Goal: Check status: Verify the current state of an ongoing process or item

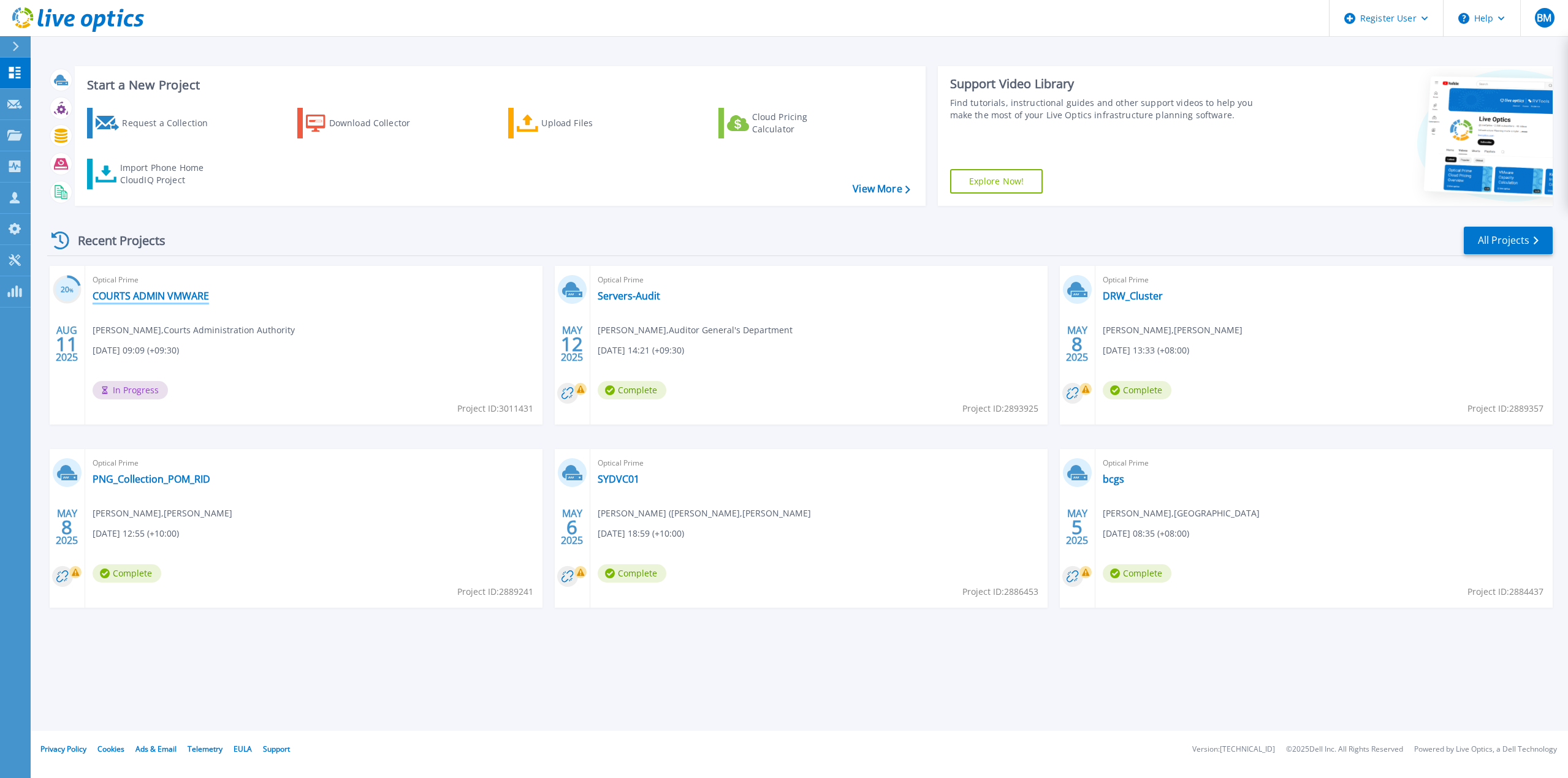
click at [142, 293] on link "COURTS ADMIN VMWARE" at bounding box center [151, 296] width 116 height 12
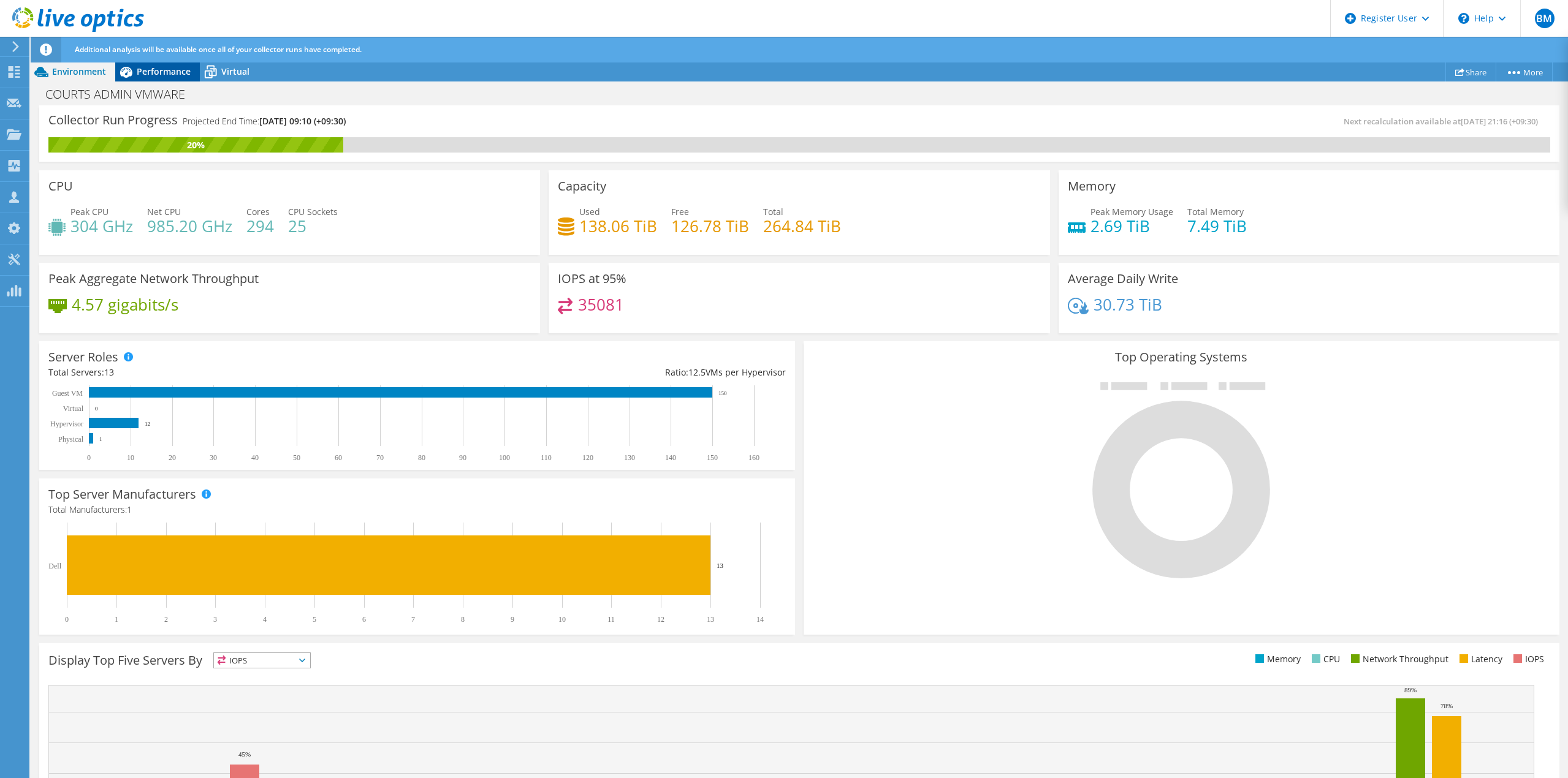
click at [170, 70] on span "Performance" at bounding box center [163, 70] width 54 height 12
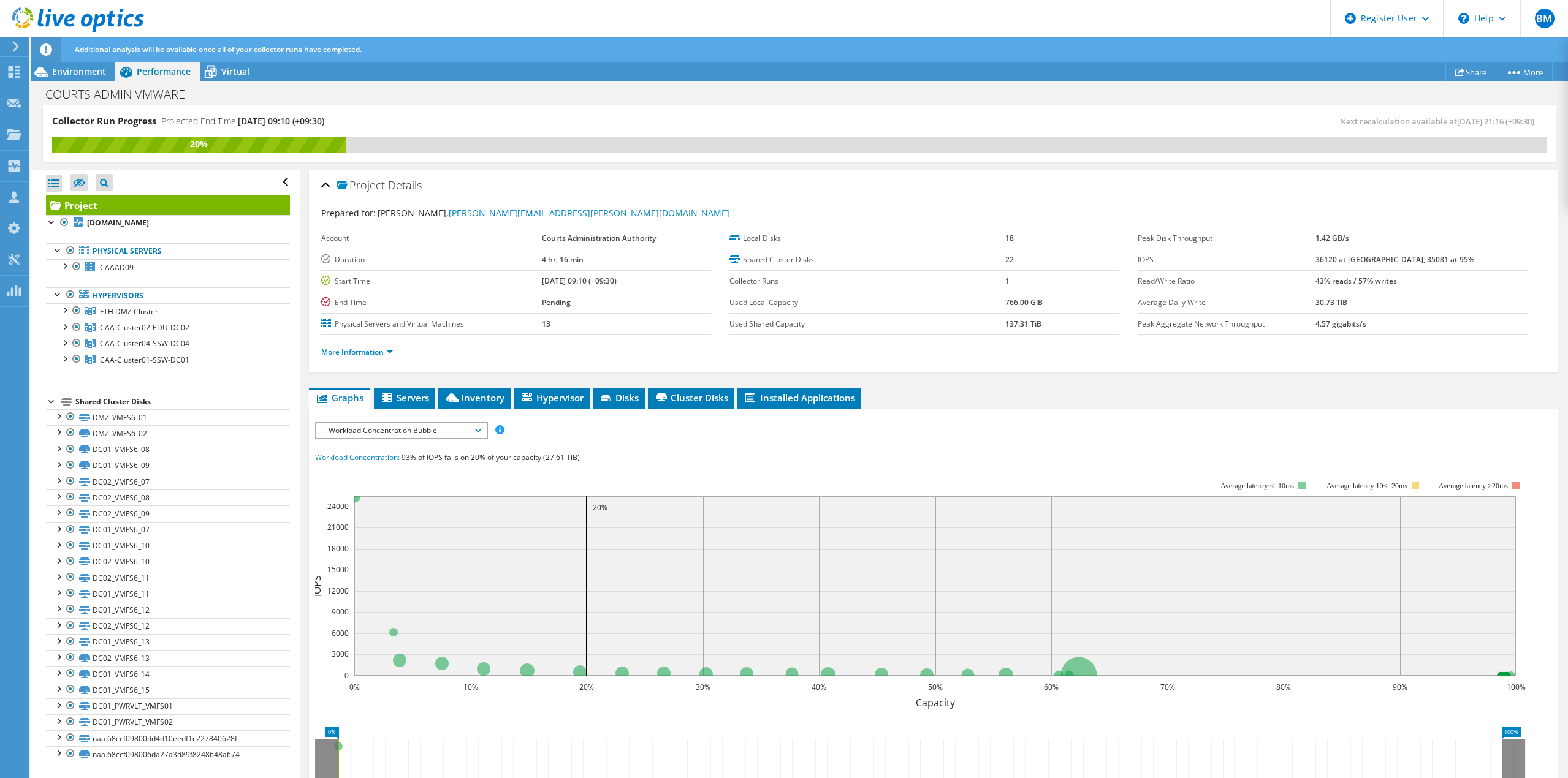
click at [435, 426] on span "Workload Concentration Bubble" at bounding box center [401, 430] width 157 height 14
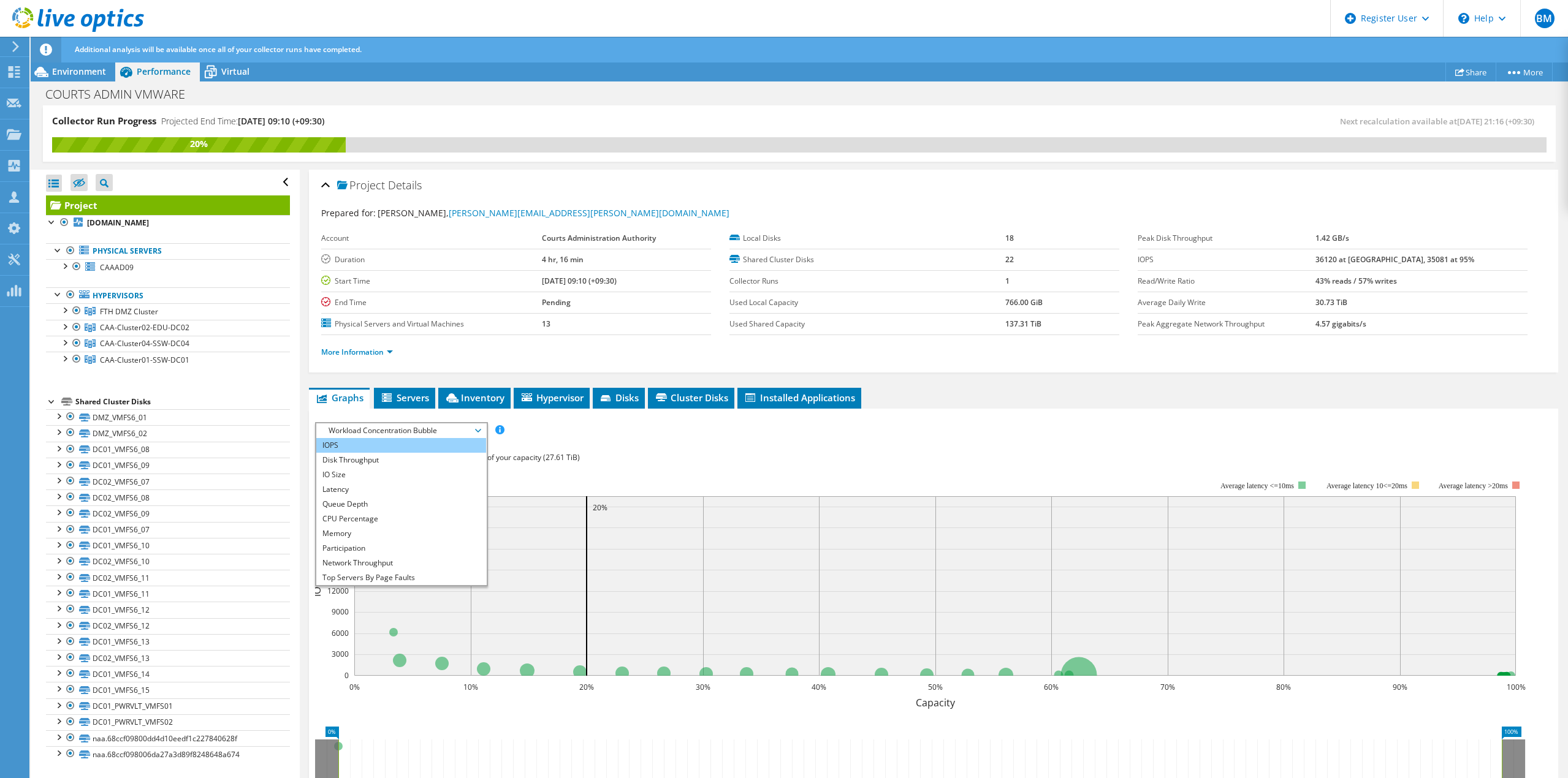
click at [393, 443] on li "IOPS" at bounding box center [401, 445] width 170 height 14
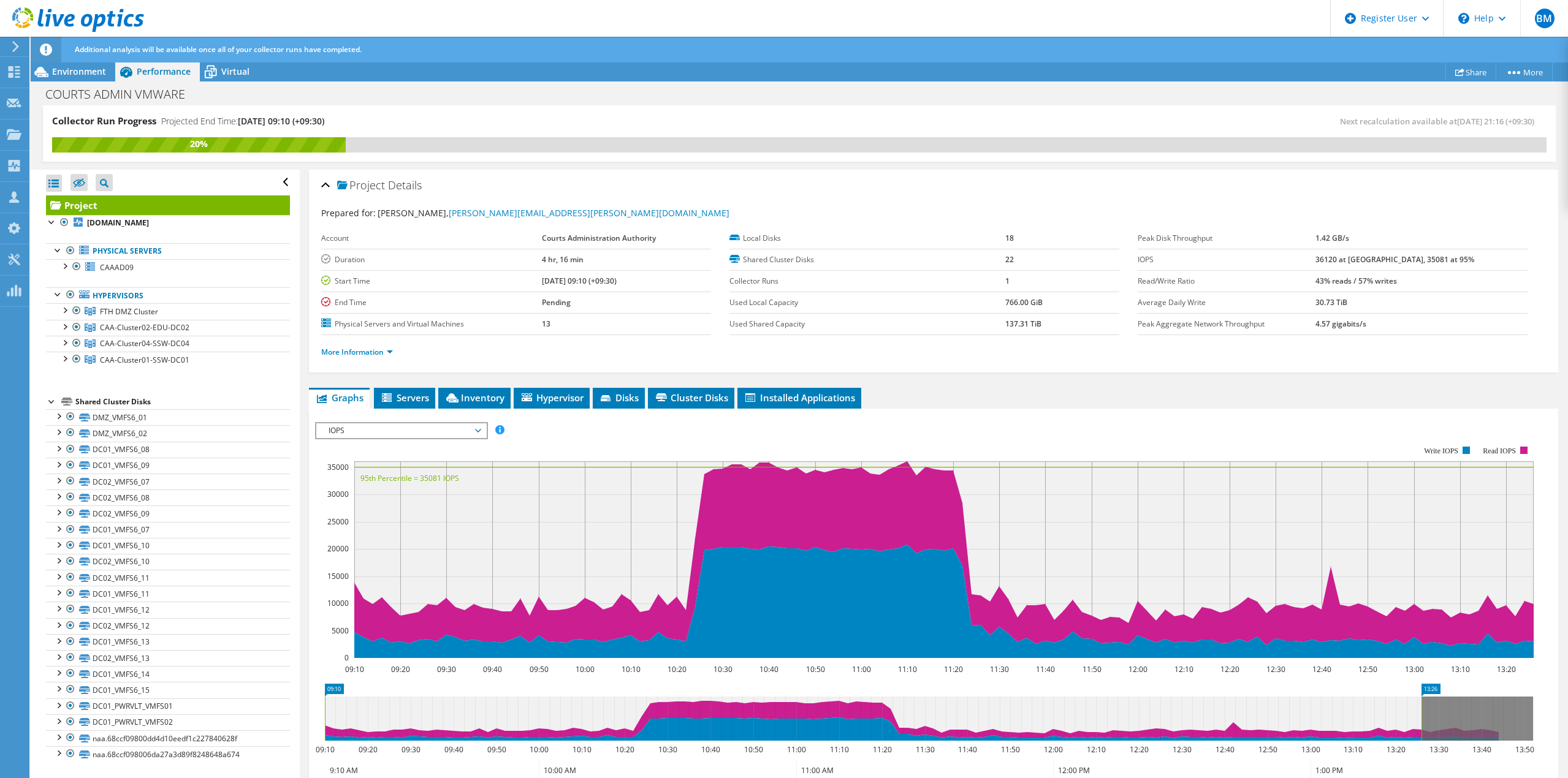
click at [990, 426] on div "IOPS Disk Throughput IO Size Latency Queue Depth CPU Percentage Memory Page Fau…" at bounding box center [933, 430] width 1237 height 17
